Goal: Transaction & Acquisition: Purchase product/service

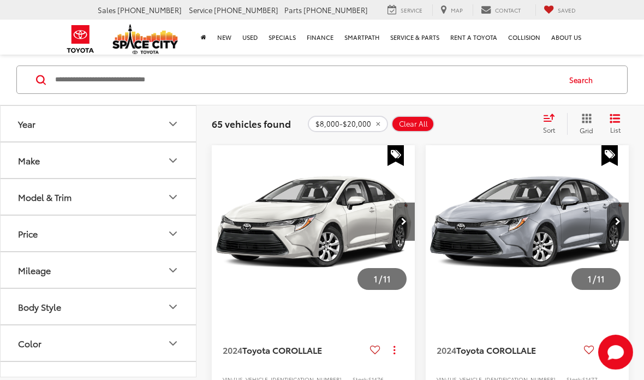
click at [430, 123] on button "Clear All" at bounding box center [412, 124] width 43 height 16
click at [407, 113] on div "65 vehicles found $8,000-$20,000 Clear All + 0 test Sort Price: High to Low Pri…" at bounding box center [420, 124] width 417 height 22
click at [402, 130] on button "Clear All" at bounding box center [412, 124] width 43 height 16
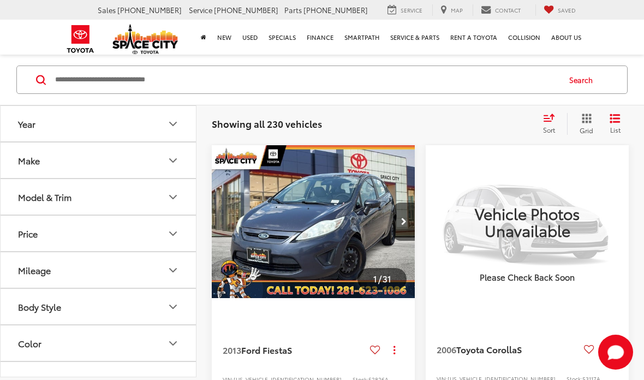
click at [164, 151] on button "Make" at bounding box center [99, 159] width 196 height 35
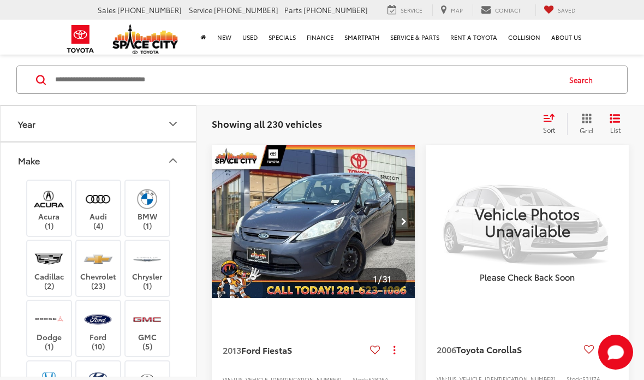
scroll to position [-1, 0]
click at [178, 154] on div "Make" at bounding box center [172, 160] width 13 height 13
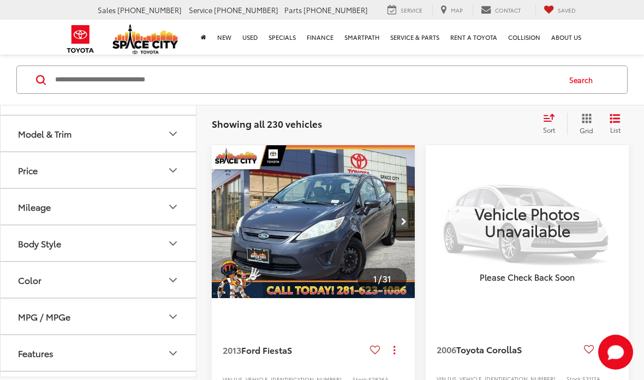
scroll to position [62, 0]
click at [192, 82] on input "Search by Make, Model, or Keyword" at bounding box center [306, 80] width 505 height 26
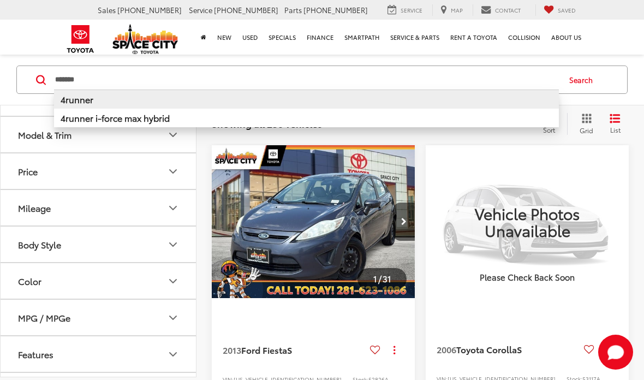
click at [362, 95] on li "4runner" at bounding box center [306, 99] width 505 height 19
type input "*******"
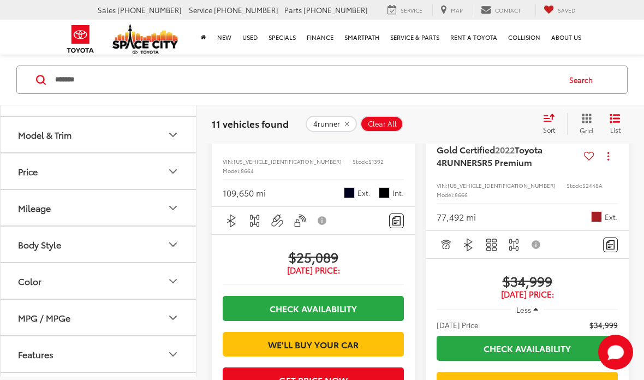
scroll to position [280, 0]
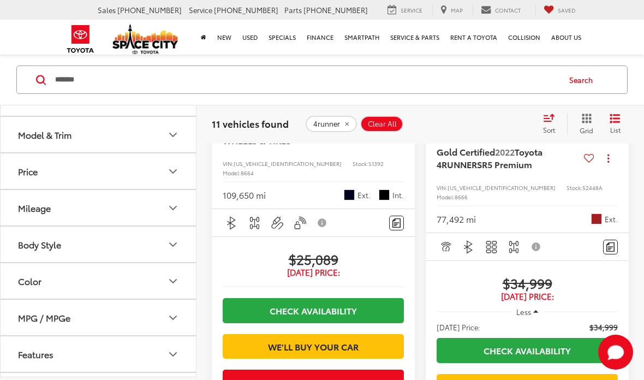
click at [147, 244] on button "Body Style" at bounding box center [99, 244] width 196 height 35
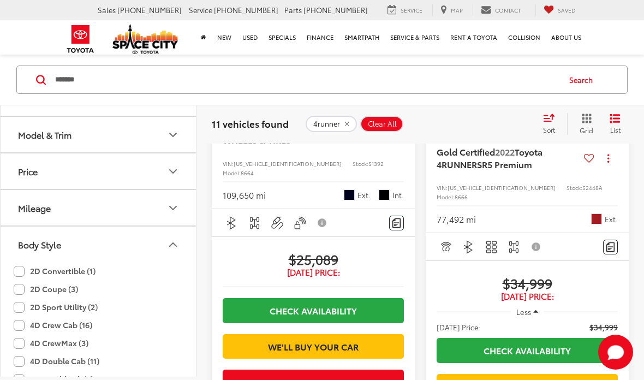
click at [144, 240] on button "Body Style" at bounding box center [99, 244] width 196 height 35
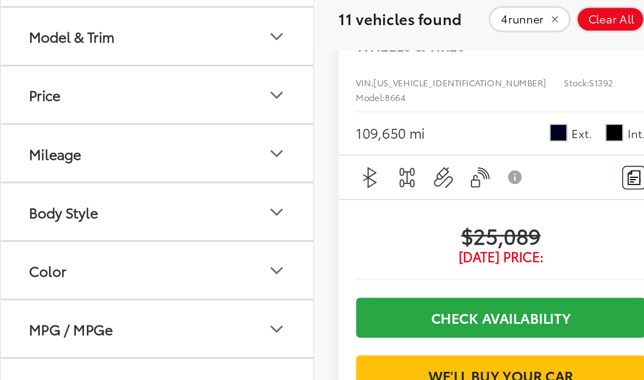
click at [115, 227] on button "Body Style" at bounding box center [99, 244] width 196 height 35
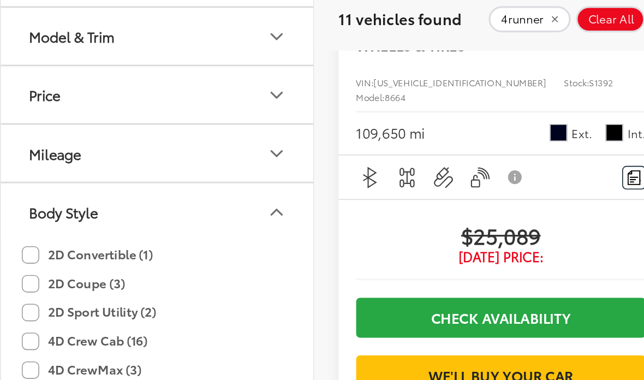
click at [133, 227] on button "Body Style" at bounding box center [99, 244] width 196 height 35
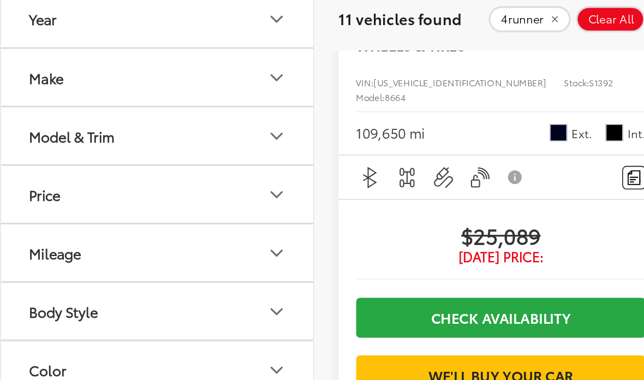
scroll to position [0, 0]
click at [148, 142] on button "Make" at bounding box center [99, 159] width 196 height 35
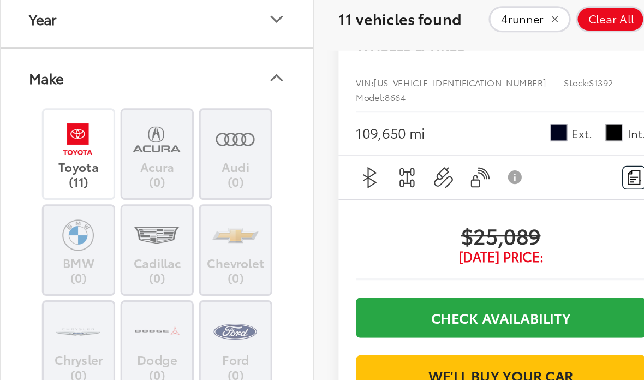
click at [154, 106] on button "Year" at bounding box center [99, 123] width 196 height 35
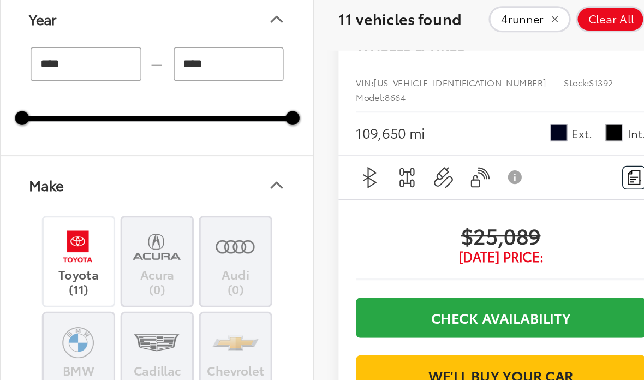
click at [75, 141] on input "****" at bounding box center [53, 151] width 69 height 21
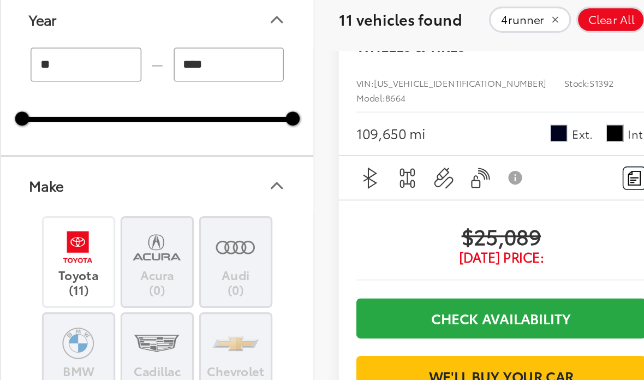
type input "*"
type input "****"
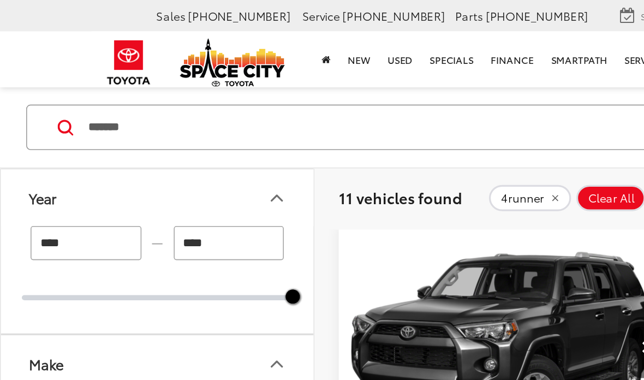
scroll to position [64, 0]
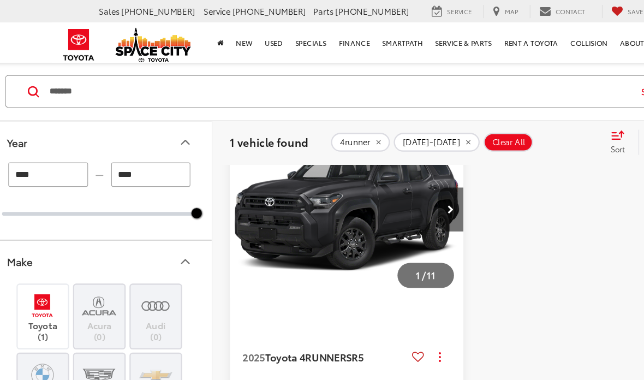
scroll to position [103, 0]
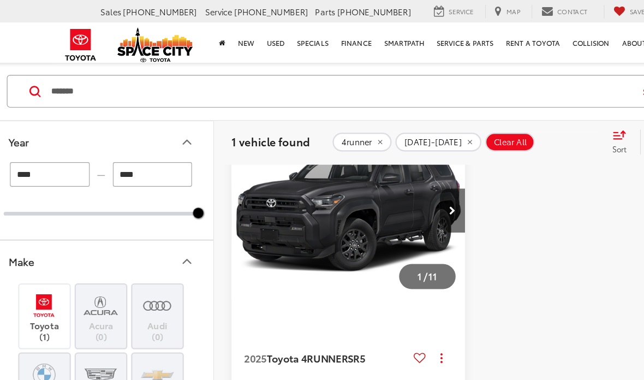
click at [361, 185] on img "2025 Toyota 4RUNNER SR5 0" at bounding box center [313, 182] width 205 height 153
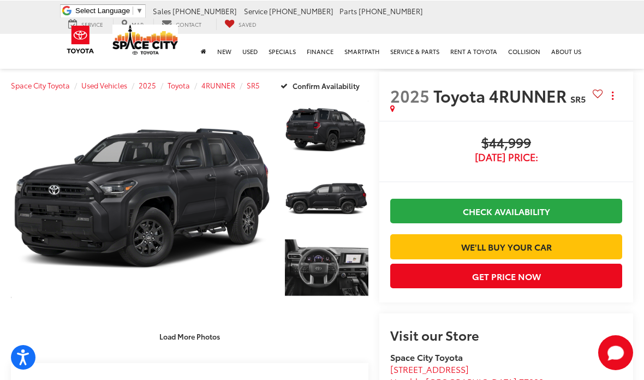
scroll to position [10, 0]
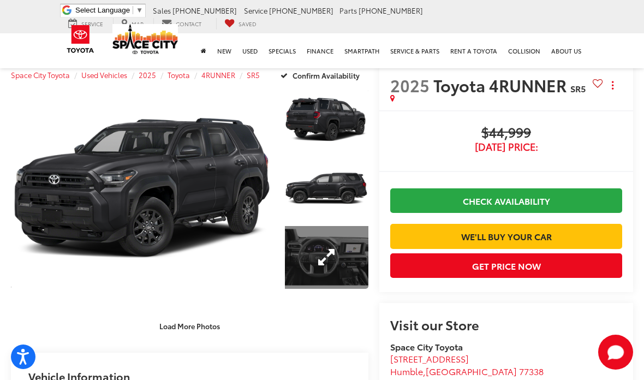
click at [326, 245] on link "Expand Photo 3" at bounding box center [327, 257] width 84 height 63
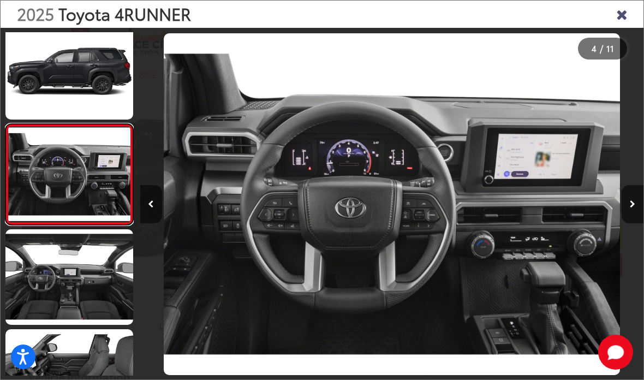
scroll to position [211, 0]
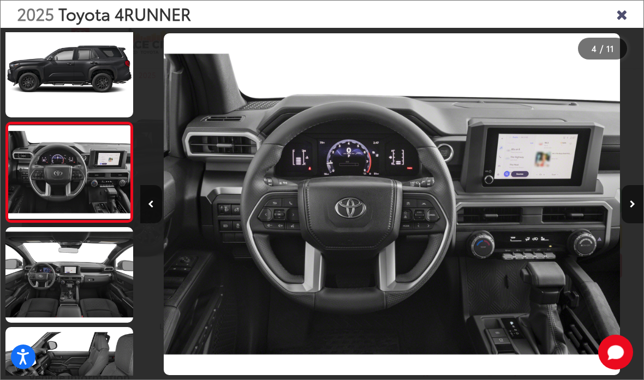
click at [622, 10] on icon "Close gallery" at bounding box center [621, 14] width 11 height 14
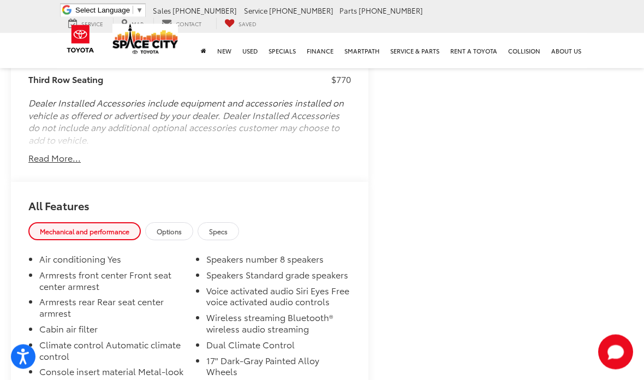
scroll to position [1260, 0]
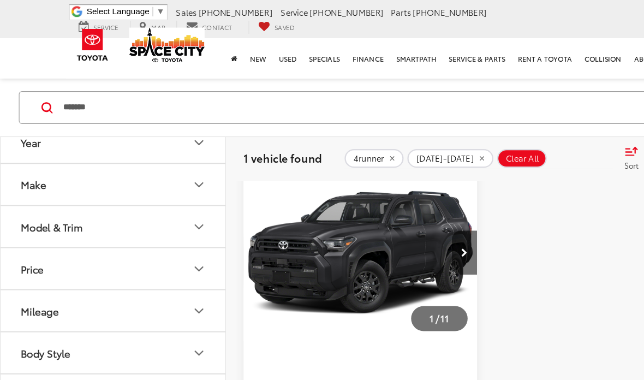
scroll to position [67, 0]
click at [342, 239] on img "2025 Toyota 4RUNNER SR5 0" at bounding box center [313, 219] width 205 height 153
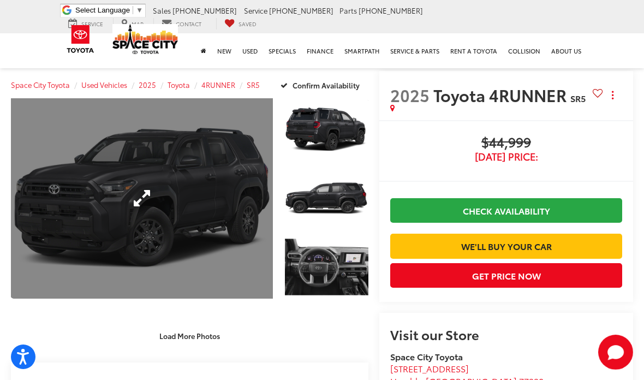
click at [153, 186] on link "Expand Photo 0" at bounding box center [142, 198] width 262 height 200
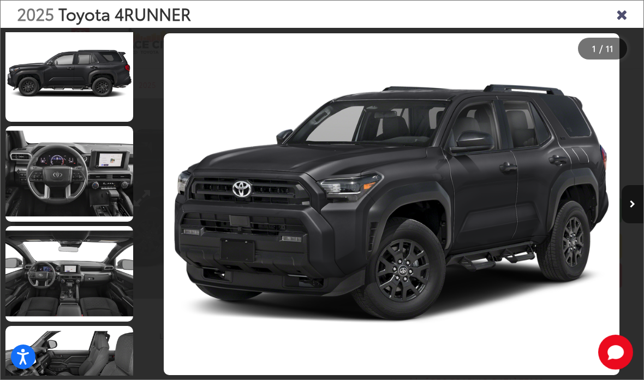
scroll to position [212, 0]
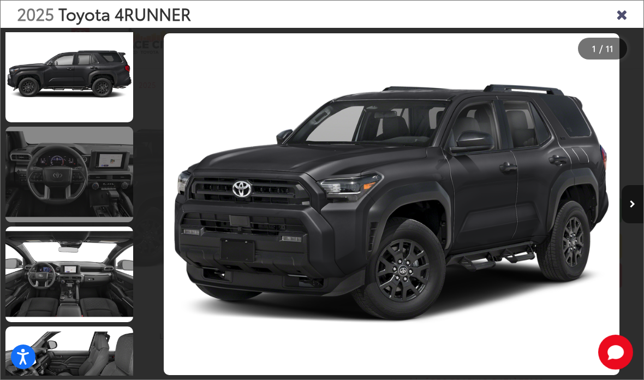
click at [35, 174] on link at bounding box center [69, 175] width 128 height 96
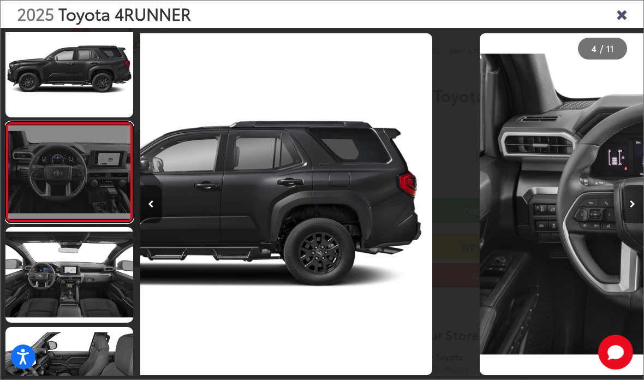
scroll to position [0, 1510]
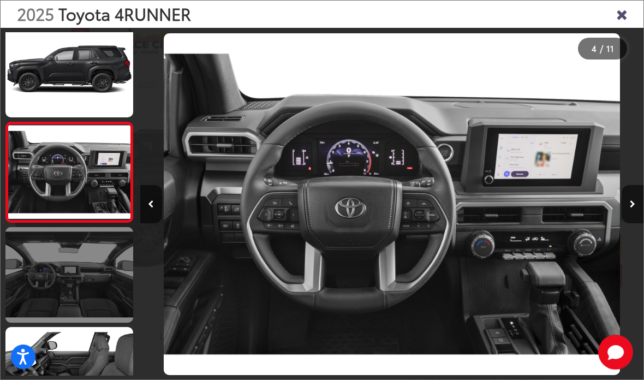
click at [46, 242] on link at bounding box center [69, 275] width 128 height 96
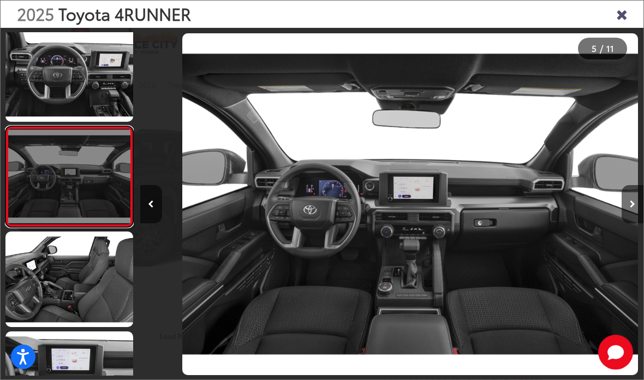
scroll to position [0, 2014]
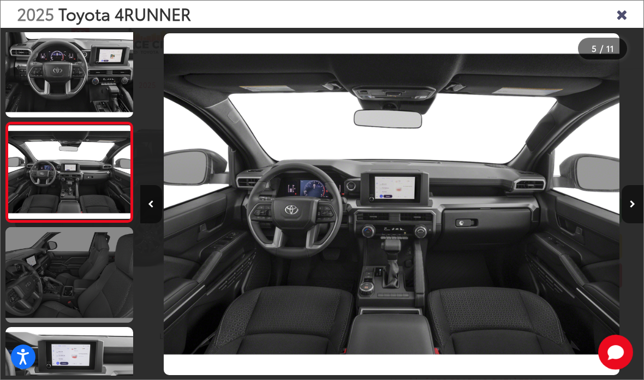
click at [24, 263] on link at bounding box center [69, 275] width 128 height 96
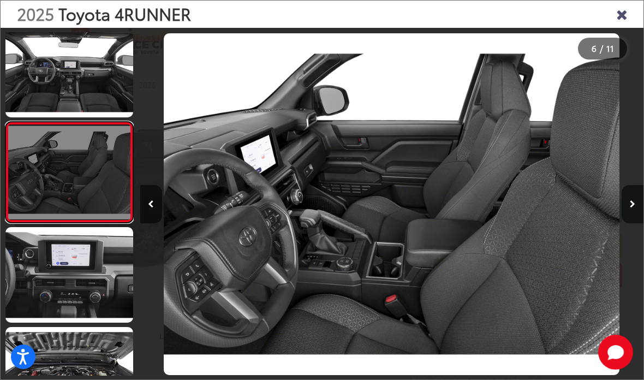
scroll to position [0, 2517]
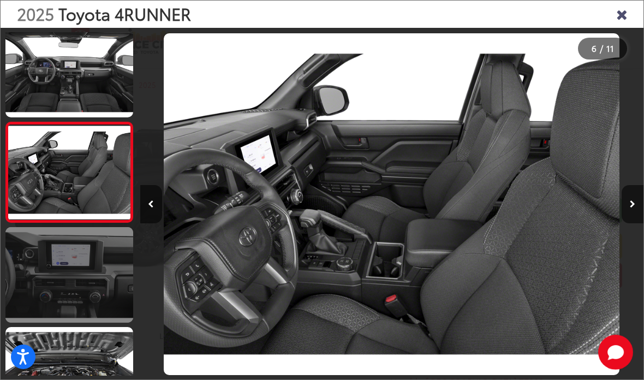
click at [43, 257] on link at bounding box center [69, 275] width 128 height 96
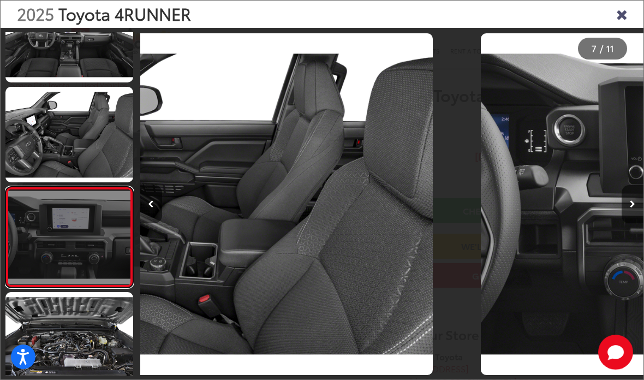
scroll to position [0, 3020]
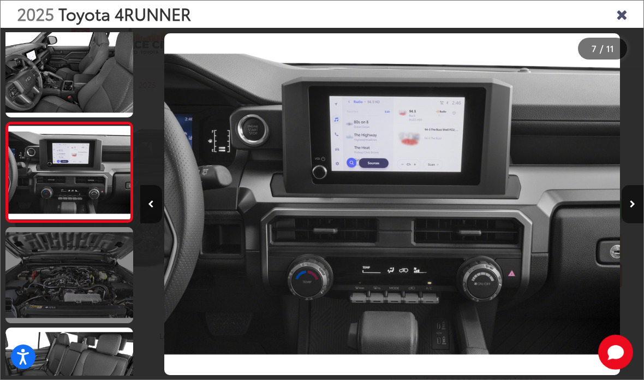
click at [26, 258] on link at bounding box center [69, 275] width 128 height 96
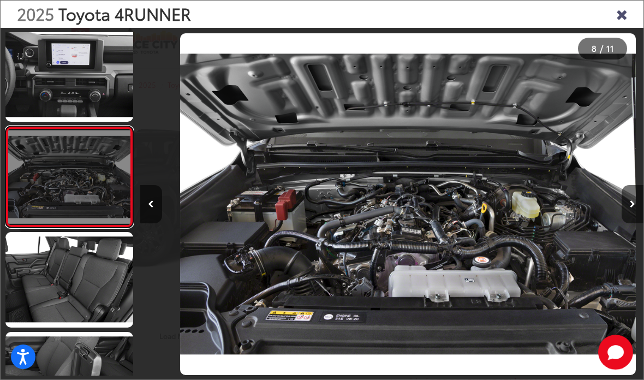
scroll to position [0, 3524]
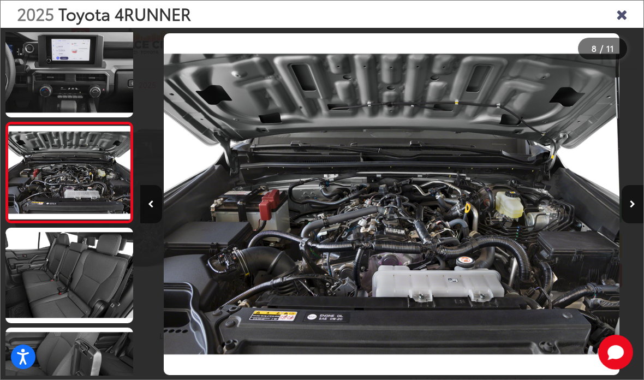
click at [611, 14] on div "2025 Toyota 4RUNNER" at bounding box center [322, 14] width 643 height 27
click at [626, 10] on icon "Close gallery" at bounding box center [621, 14] width 11 height 14
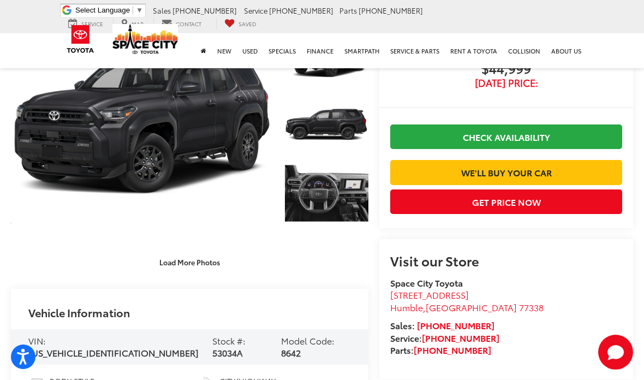
scroll to position [0, 0]
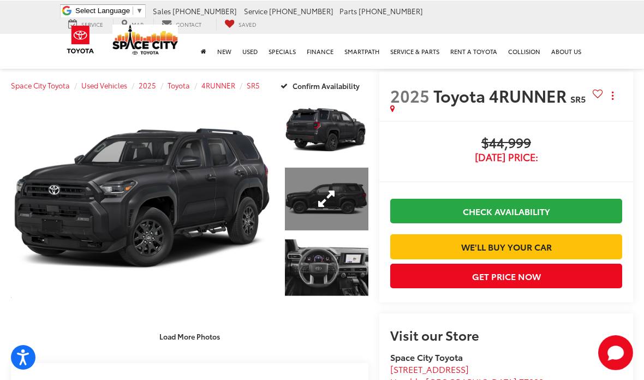
click at [337, 194] on link "Expand Photo 2" at bounding box center [327, 198] width 84 height 63
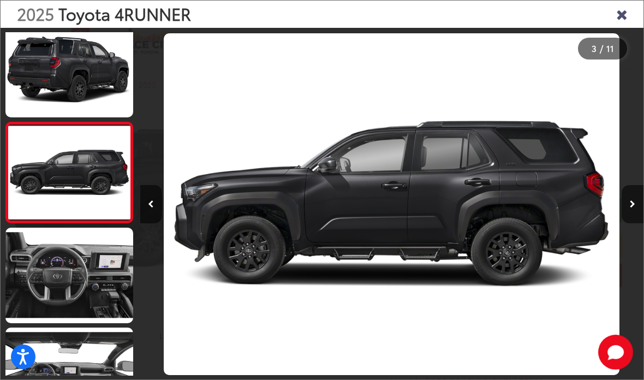
click at [619, 19] on icon "Close gallery" at bounding box center [621, 14] width 11 height 14
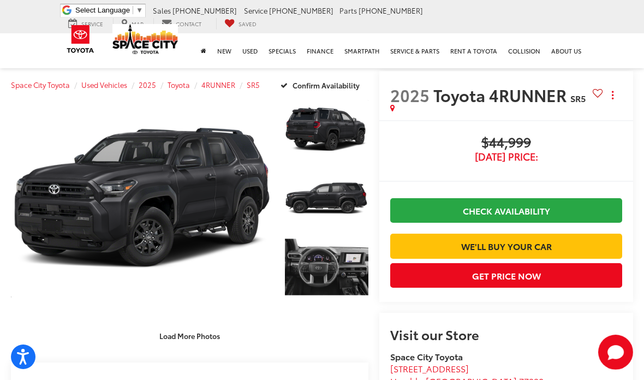
click at [418, 151] on span "$44,999" at bounding box center [506, 143] width 232 height 16
click at [417, 162] on span "[DATE] Price:" at bounding box center [506, 156] width 232 height 11
click at [414, 142] on div "Buy $44,999 Today's Price: Check Availability We'll Buy Your Car $44,999 Today'…" at bounding box center [506, 211] width 254 height 182
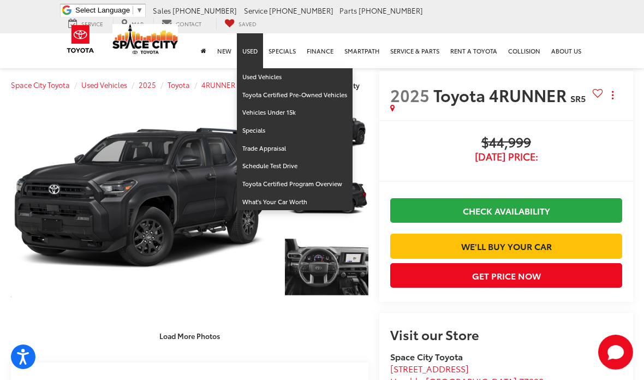
click at [261, 45] on link "Used" at bounding box center [250, 50] width 26 height 35
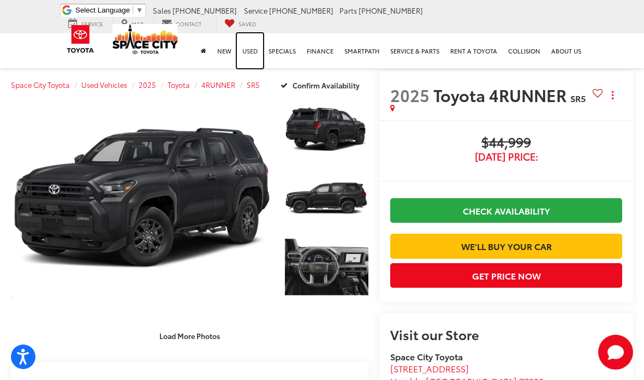
click at [252, 61] on link "Used" at bounding box center [250, 50] width 26 height 35
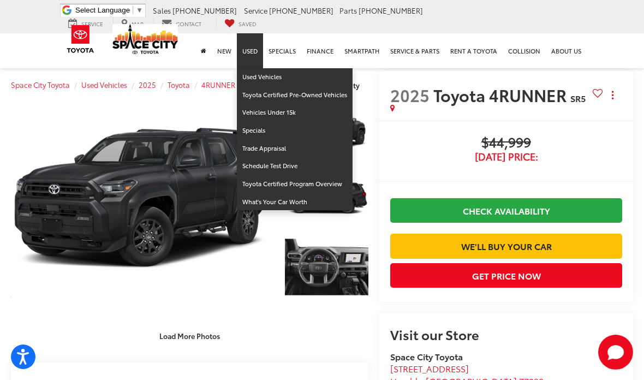
click at [250, 50] on link "Used" at bounding box center [250, 50] width 26 height 35
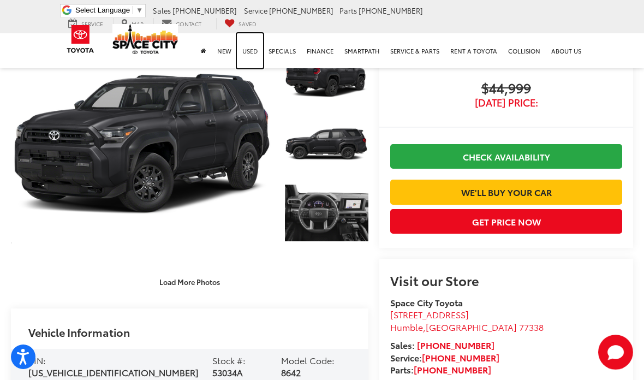
scroll to position [76, 0]
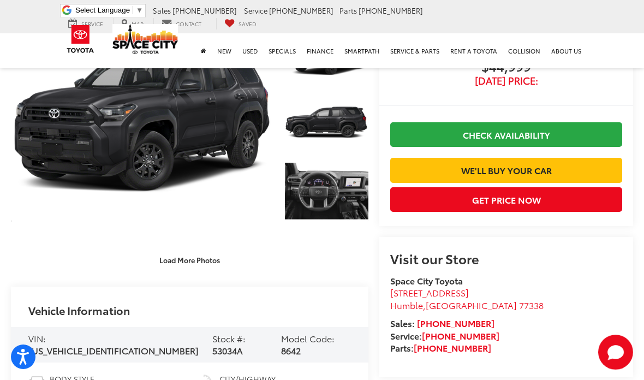
click at [282, 290] on div "Vehicle Information" at bounding box center [189, 307] width 357 height 40
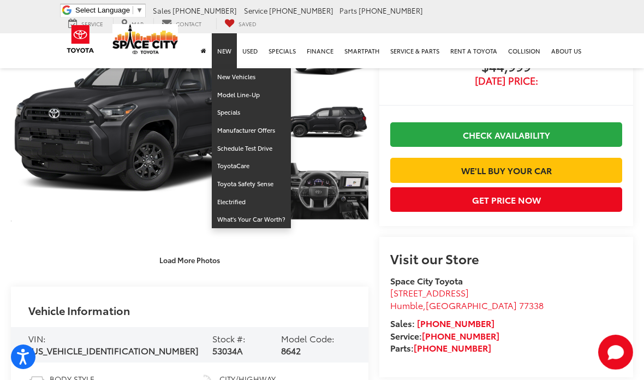
click at [237, 41] on link "New" at bounding box center [224, 50] width 25 height 35
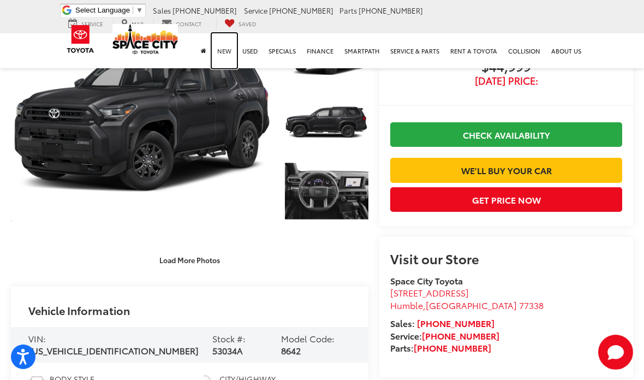
click at [230, 50] on link "New" at bounding box center [224, 50] width 25 height 35
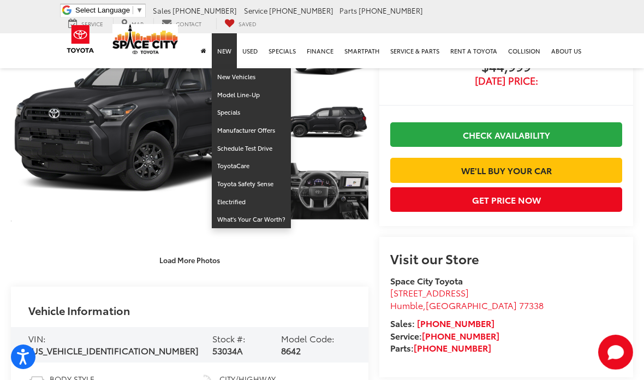
click at [228, 50] on link "New" at bounding box center [224, 50] width 25 height 35
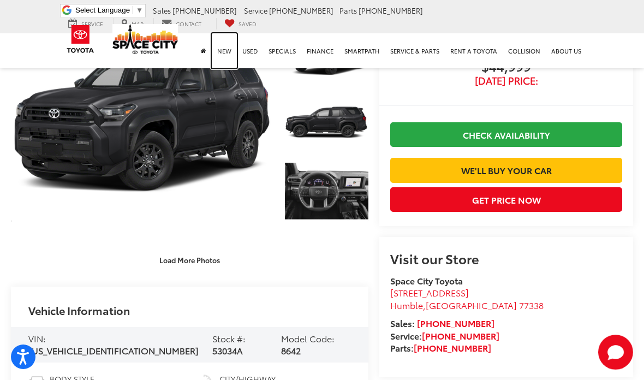
click at [224, 51] on link "New" at bounding box center [224, 50] width 25 height 35
click at [415, 16] on ul "Select Language ​ ▼ Sales 346-595-7871 Service 346-595-7901 Parts 346-595-7881 …" at bounding box center [321, 17] width 529 height 26
